Goal: Task Accomplishment & Management: Manage account settings

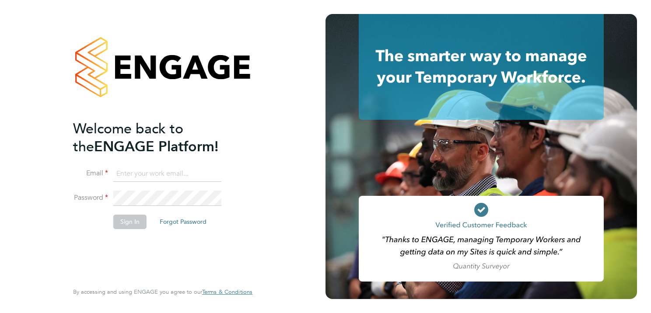
click at [143, 172] on input at bounding box center [167, 174] width 108 height 16
type input "claire.prest@a2dominion.co.uk"
click at [139, 228] on button "Sign In" at bounding box center [129, 222] width 33 height 14
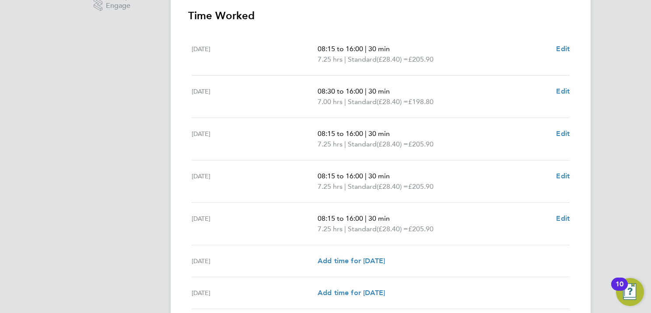
scroll to position [306, 0]
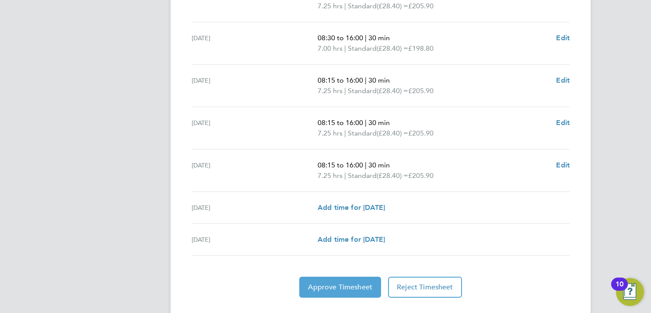
click at [341, 290] on button "Approve Timesheet" at bounding box center [340, 287] width 82 height 21
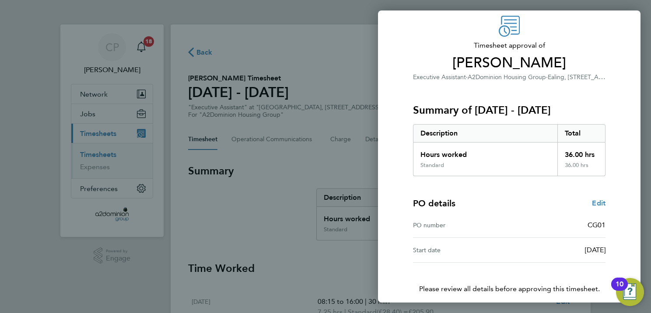
scroll to position [70, 0]
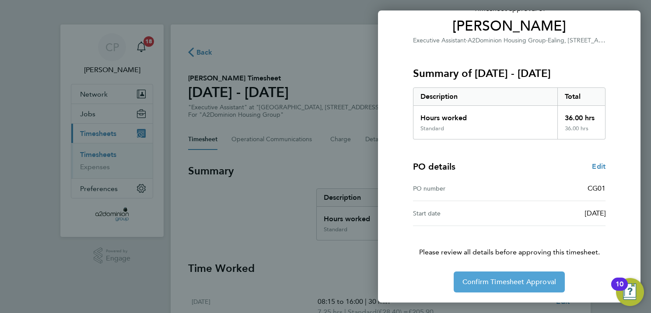
click at [507, 280] on span "Confirm Timesheet Approval" at bounding box center [509, 282] width 94 height 9
